Goal: Task Accomplishment & Management: Manage account settings

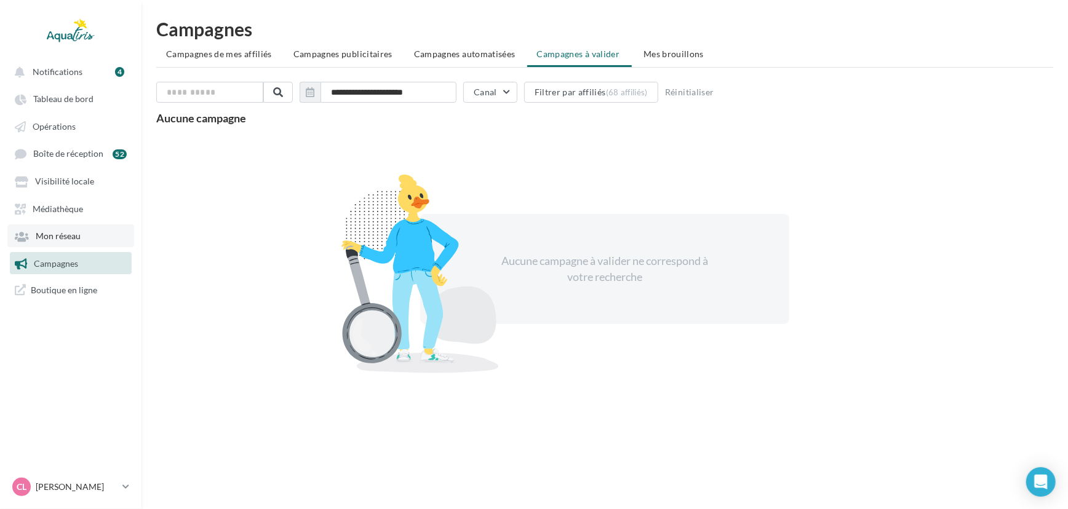
click at [86, 229] on link "Mon réseau" at bounding box center [70, 236] width 127 height 22
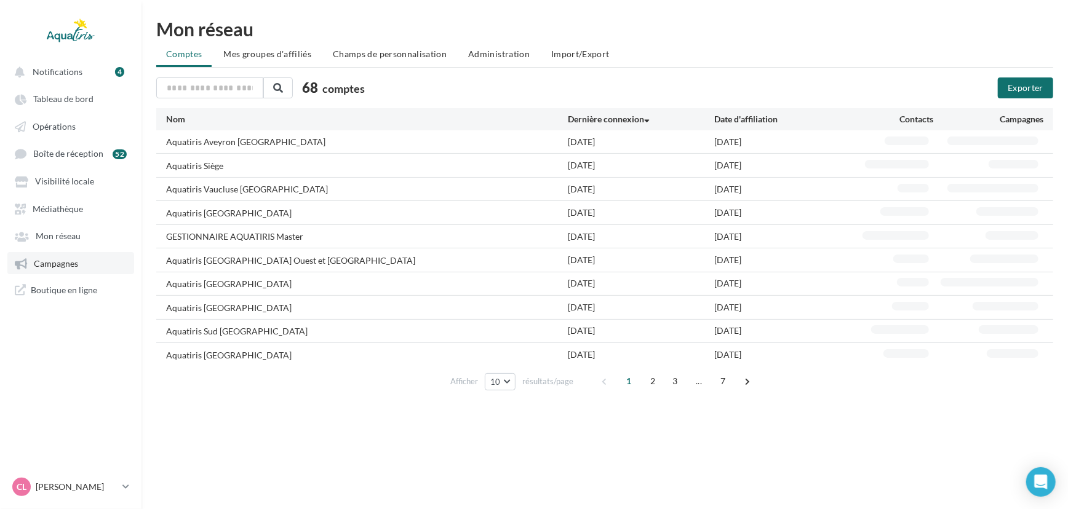
click at [66, 265] on span "Campagnes" at bounding box center [56, 263] width 44 height 10
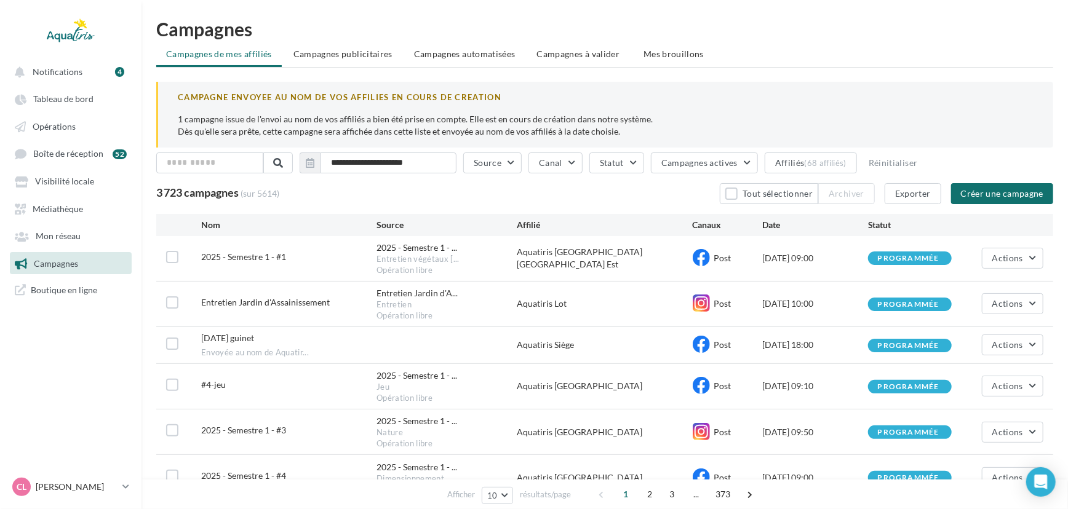
click at [597, 50] on span "Campagnes à valider" at bounding box center [578, 54] width 83 height 12
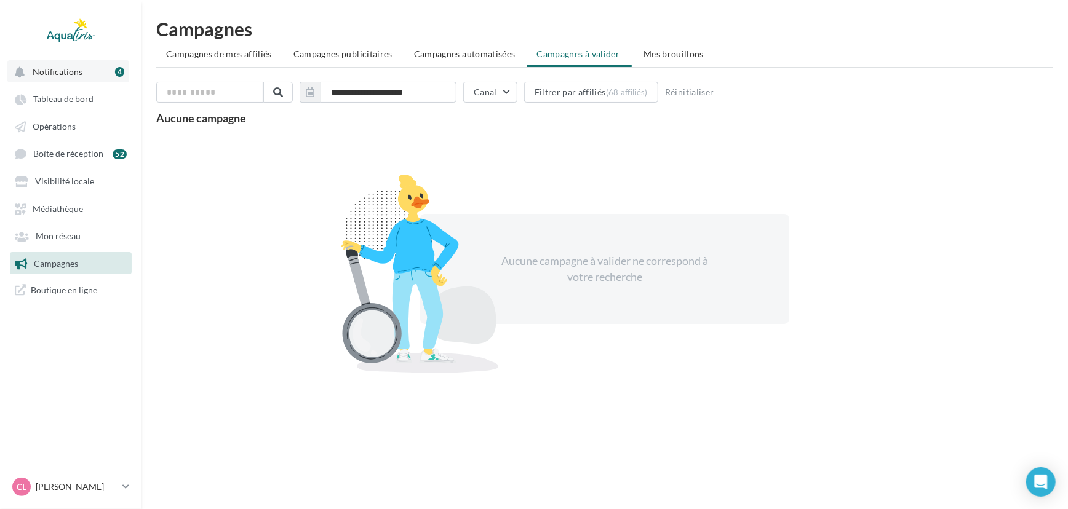
click at [63, 77] on button "Notifications 4" at bounding box center [68, 71] width 122 height 22
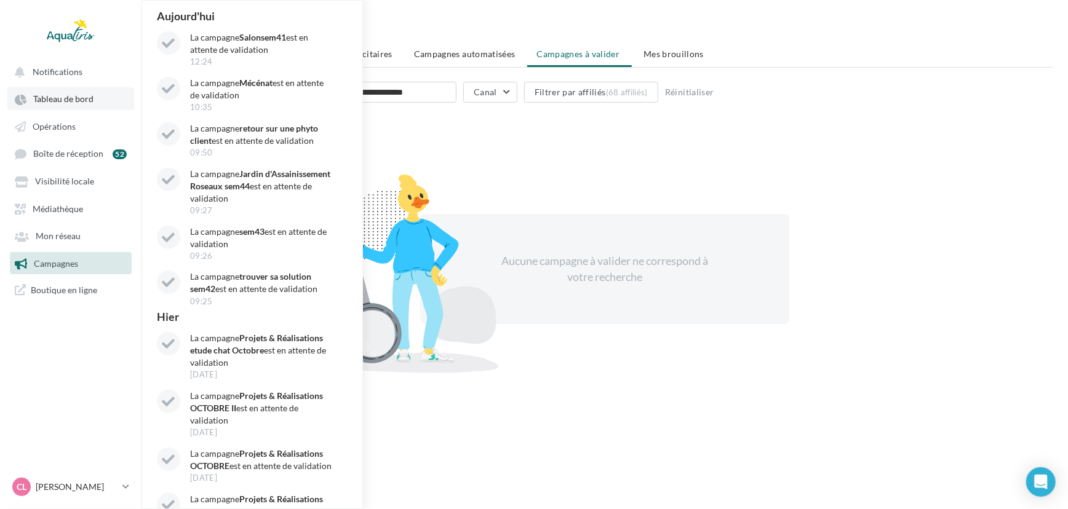
click at [62, 98] on span "Tableau de bord" at bounding box center [63, 99] width 60 height 10
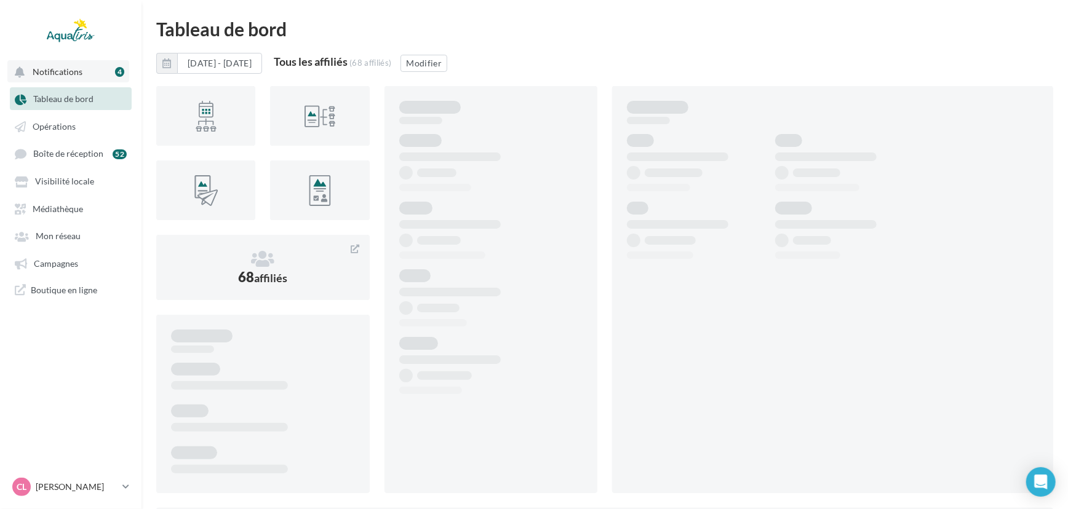
click at [54, 70] on span "Notifications" at bounding box center [58, 71] width 50 height 10
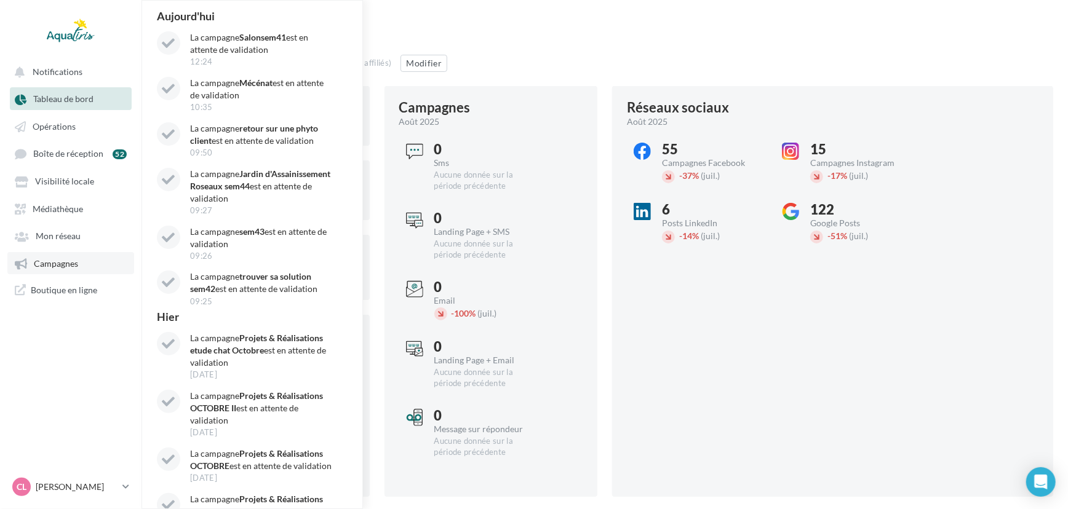
click at [57, 261] on span "Campagnes" at bounding box center [56, 263] width 44 height 10
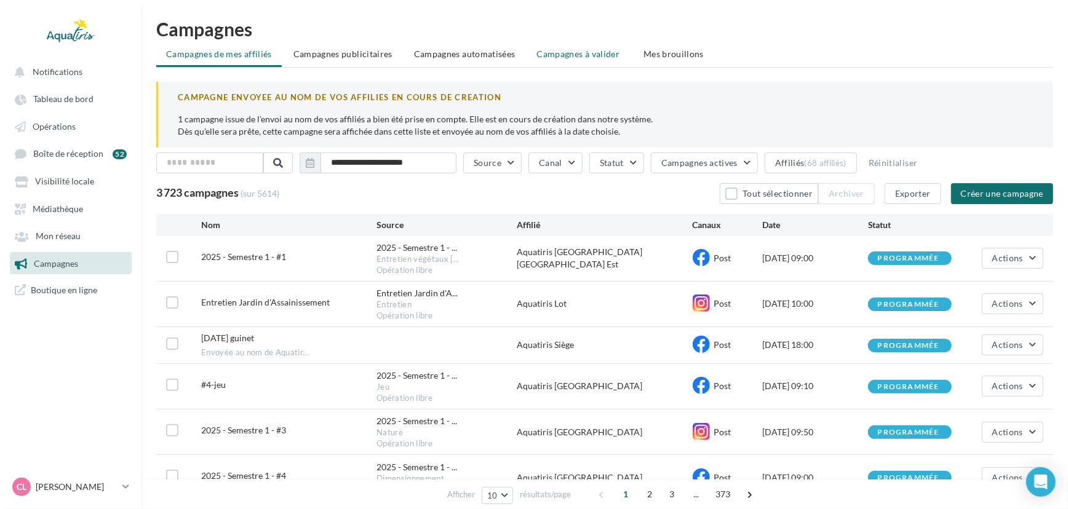
click at [584, 46] on li "Campagnes à valider" at bounding box center [579, 54] width 105 height 22
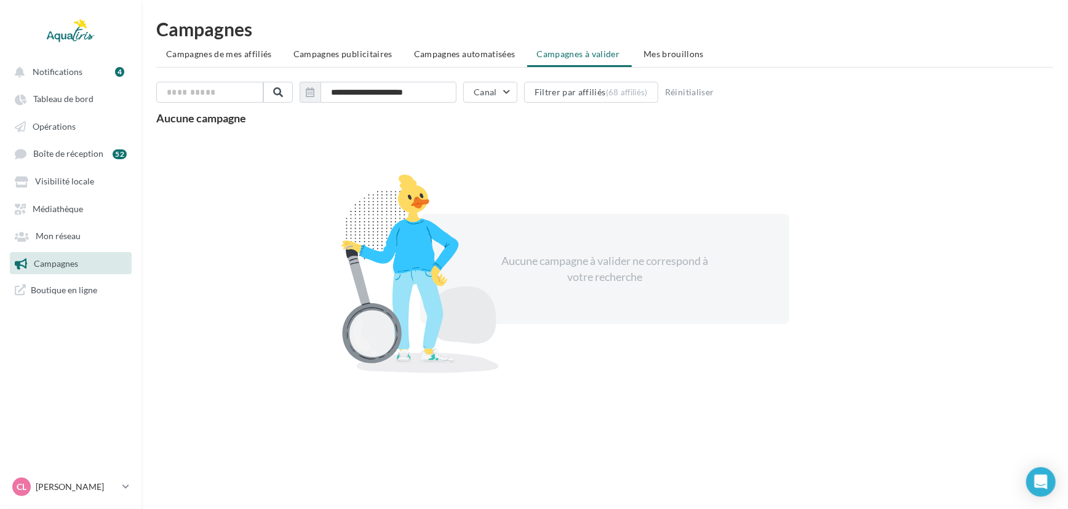
drag, startPoint x: 667, startPoint y: 276, endPoint x: 517, endPoint y: 257, distance: 151.3
click at [517, 257] on div "Aucune campagne à valider ne correspond à votre recherche" at bounding box center [604, 269] width 369 height 110
click at [512, 228] on div at bounding box center [420, 274] width 215 height 199
click at [82, 239] on link "Mon réseau" at bounding box center [70, 236] width 127 height 22
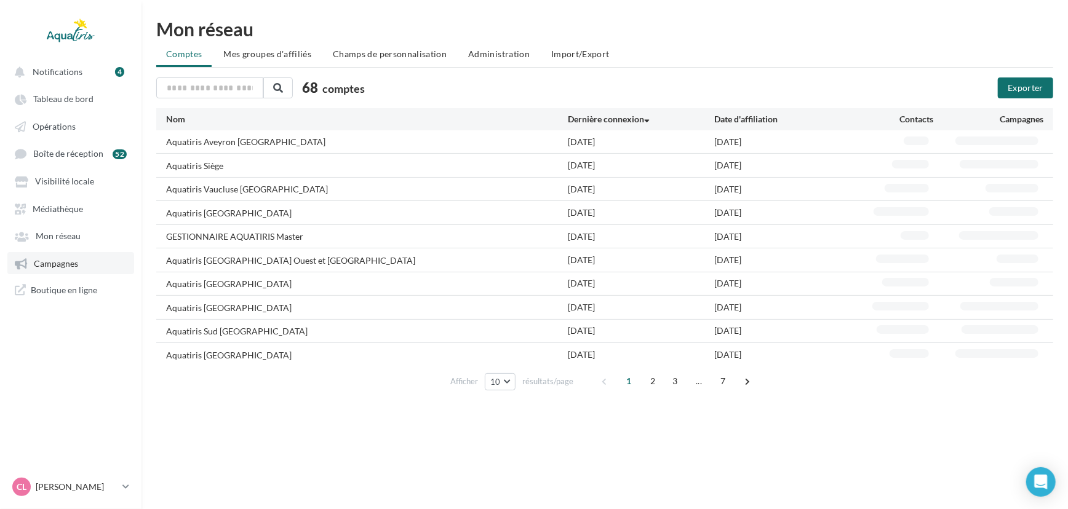
click at [86, 268] on link "Campagnes" at bounding box center [70, 263] width 127 height 22
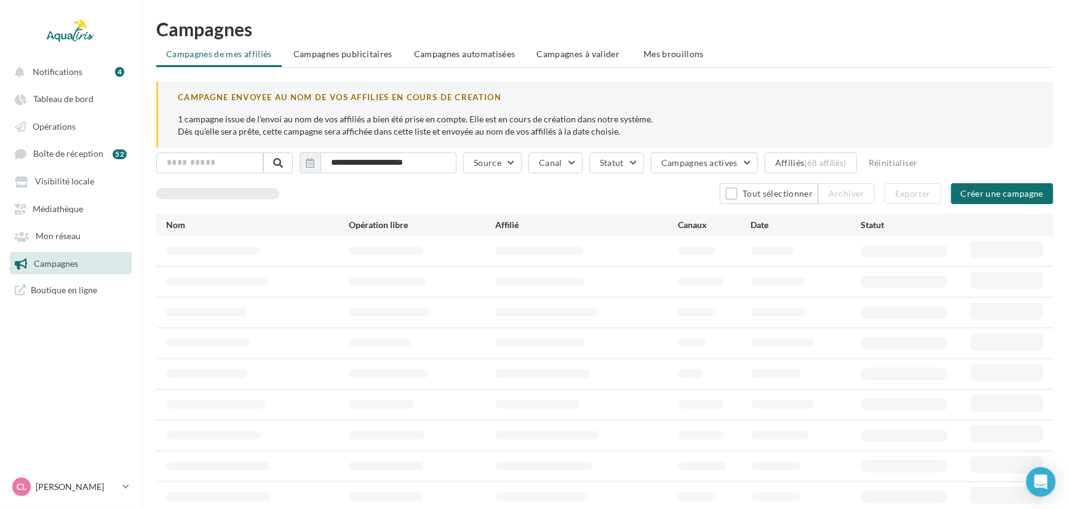
click at [572, 40] on div "**********" at bounding box center [604, 271] width 926 height 502
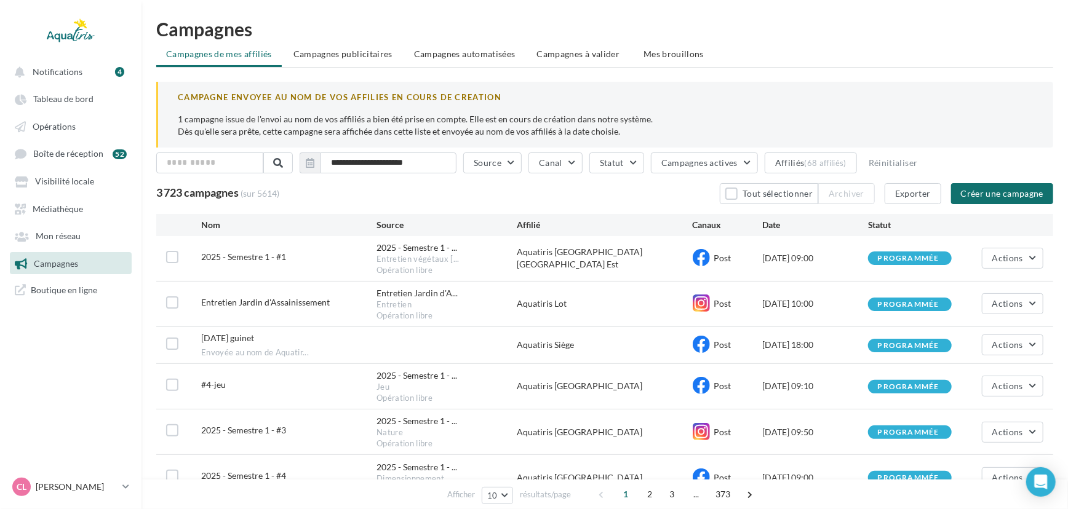
click at [572, 42] on div "**********" at bounding box center [604, 364] width 926 height 688
click at [572, 45] on li "Campagnes à valider" at bounding box center [579, 54] width 105 height 22
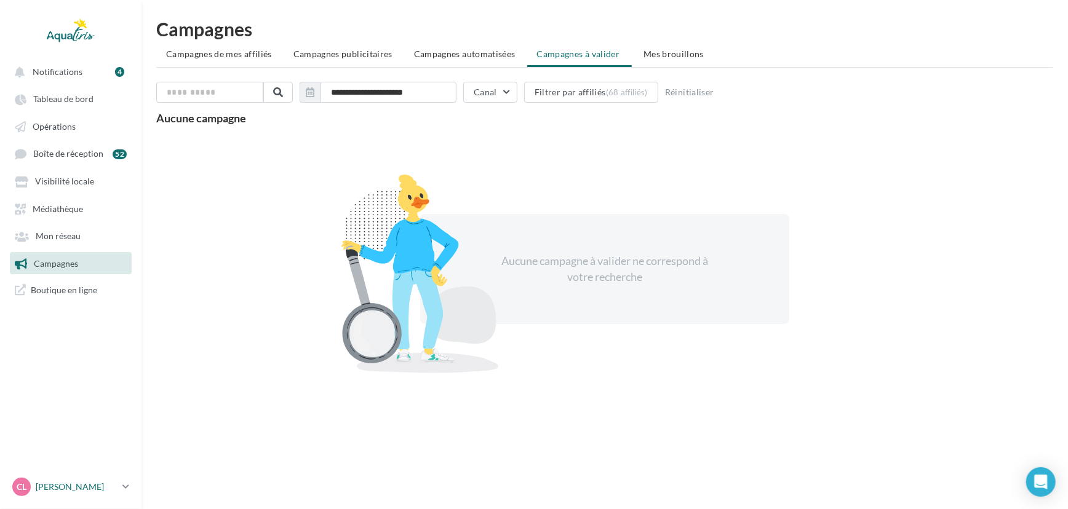
click at [108, 483] on p "[PERSON_NAME]" at bounding box center [77, 487] width 82 height 12
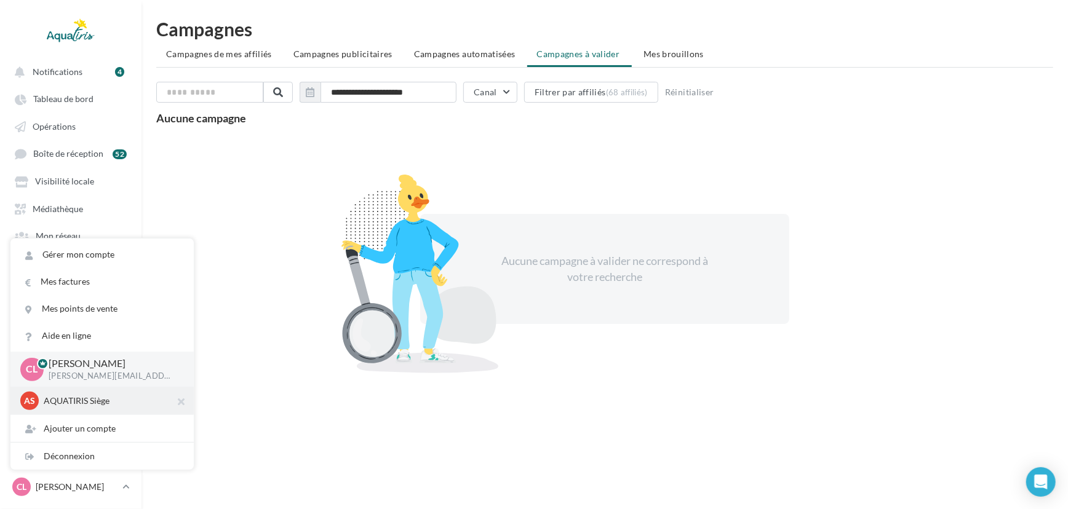
click at [122, 402] on p "AQUATIRIS Siège" at bounding box center [111, 401] width 135 height 12
